Goal: Check status: Check status

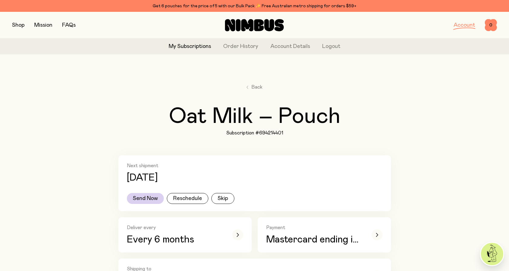
scroll to position [235, 0]
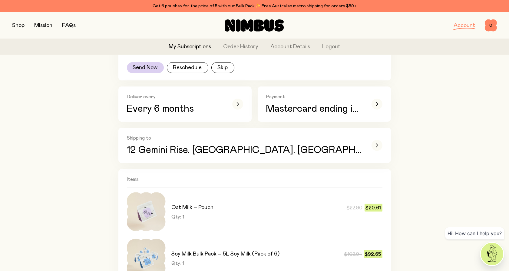
scroll to position [136, 0]
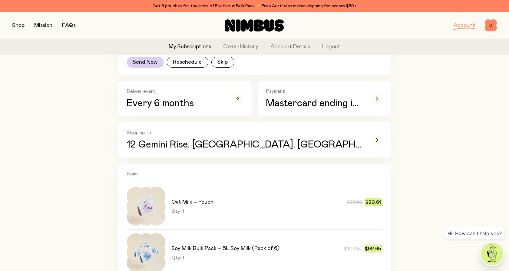
click at [178, 47] on link "My Subscriptions" at bounding box center [190, 47] width 42 height 8
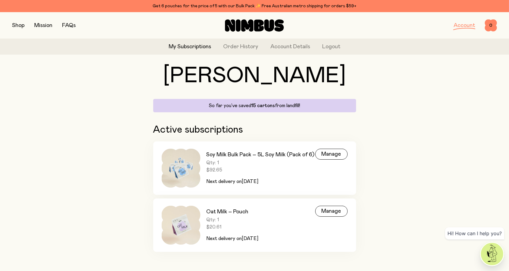
scroll to position [26, 0]
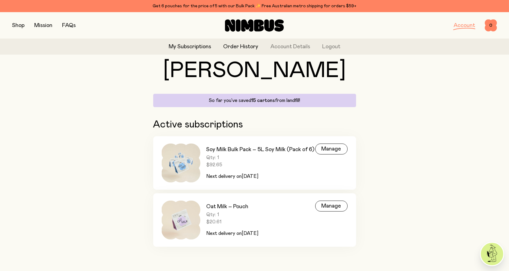
click at [241, 48] on link "Order History" at bounding box center [240, 47] width 35 height 8
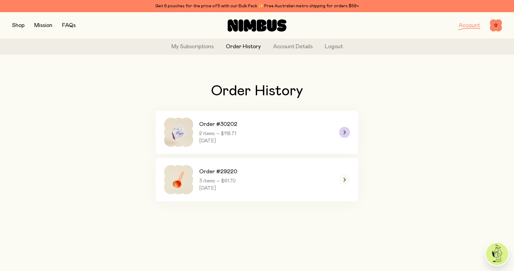
click at [233, 125] on h3 "Order #30202" at bounding box center [218, 124] width 38 height 7
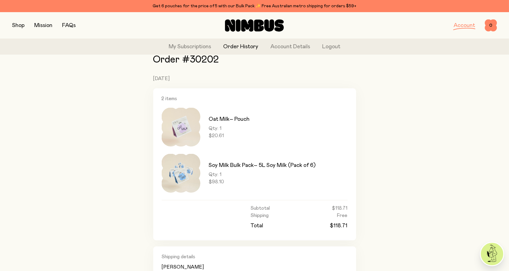
scroll to position [95, 0]
